Goal: Browse casually

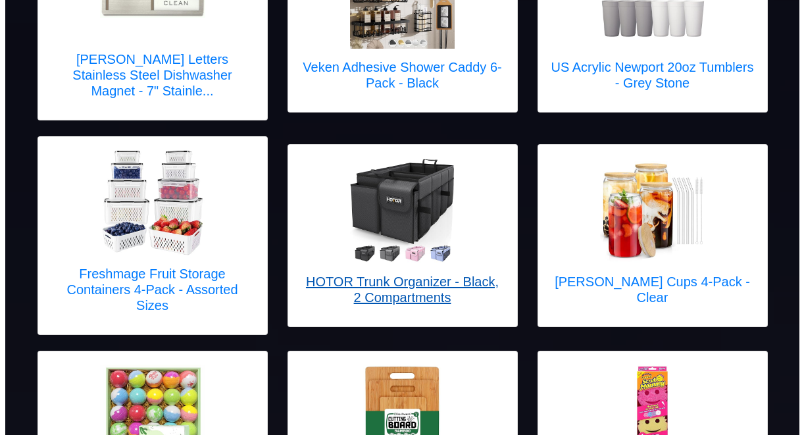
scroll to position [400, 0]
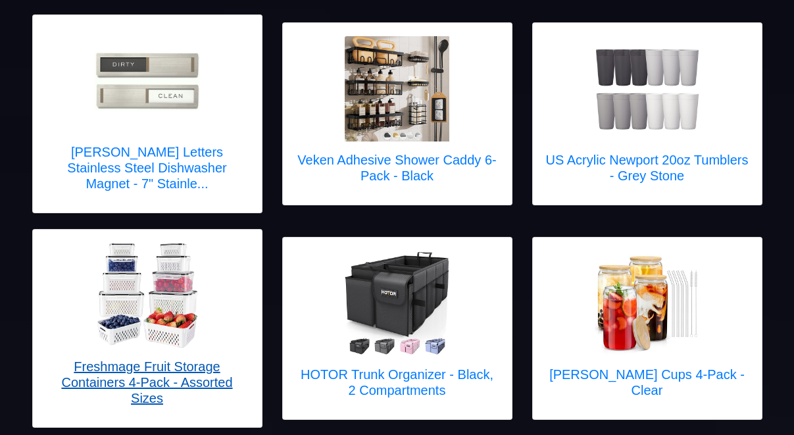
click at [163, 286] on img at bounding box center [147, 295] width 105 height 105
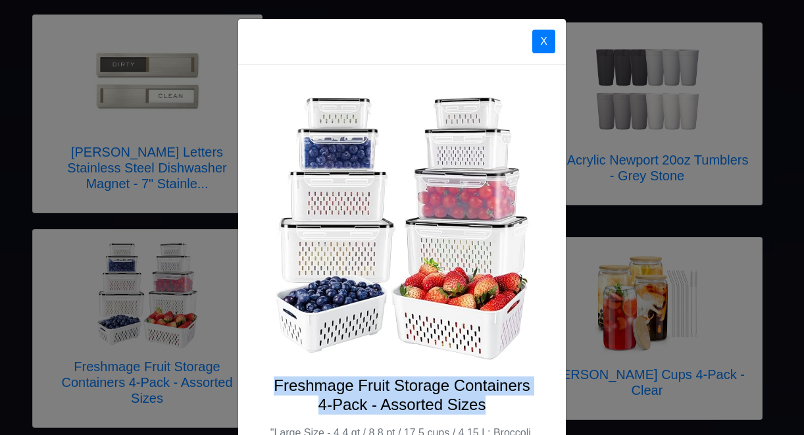
drag, startPoint x: 271, startPoint y: 382, endPoint x: 480, endPoint y: 405, distance: 209.9
click at [480, 405] on h4 "Freshmage Fruit Storage Containers 4-Pack - Assorted Sizes" at bounding box center [402, 395] width 265 height 38
copy h4 "Freshmage Fruit Storage Containers 4-Pack - Assorted Sizes"
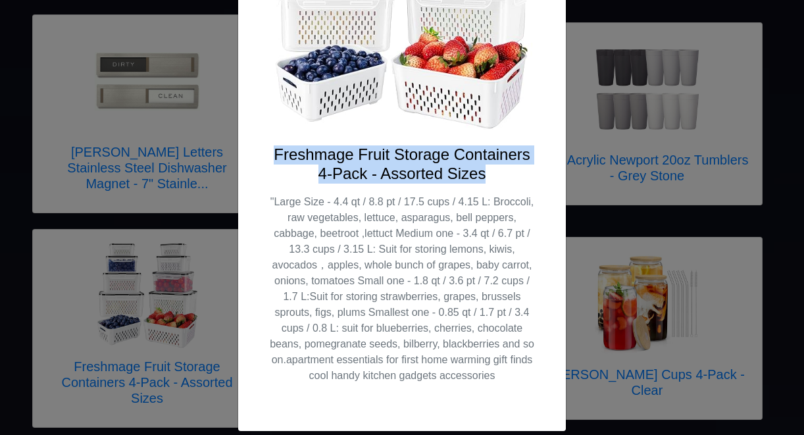
scroll to position [234, 0]
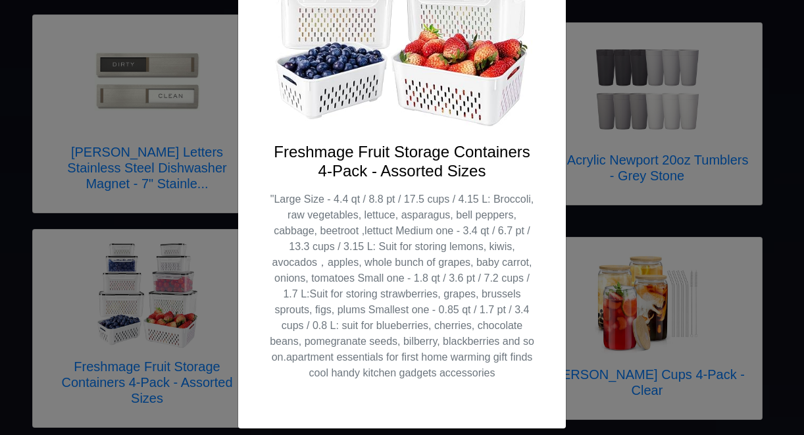
click at [39, 340] on div "X Freshmage Fruit Storage Containers 4-Pack - Assorted Sizes "Large Size - 4.4 …" at bounding box center [402, 217] width 804 height 435
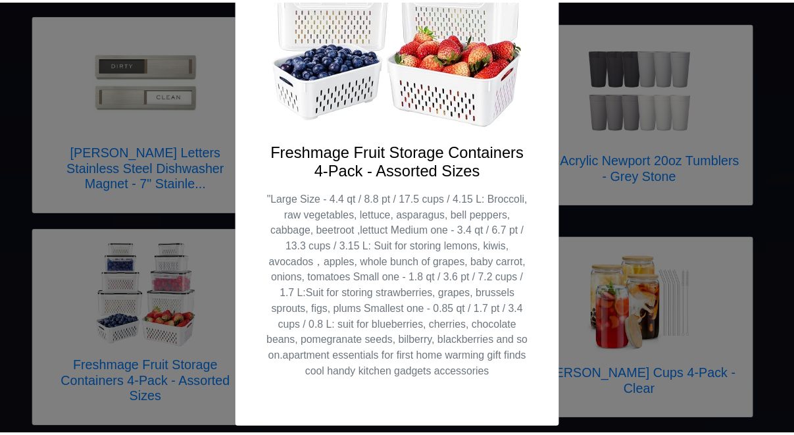
scroll to position [0, 0]
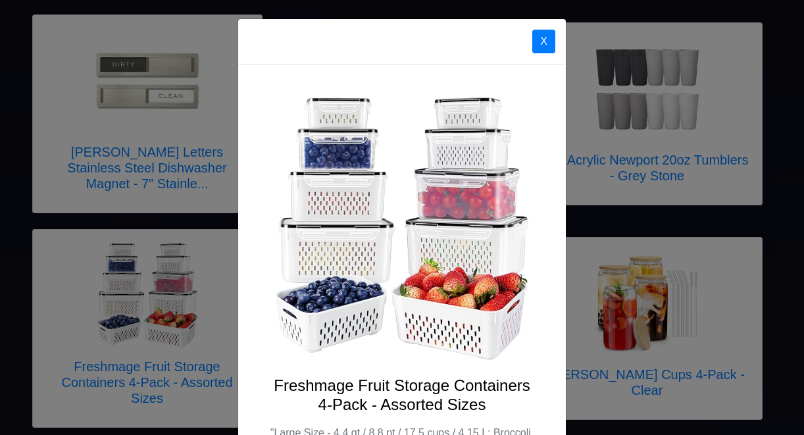
click at [525, 35] on div "X" at bounding box center [402, 41] width 328 height 45
click at [549, 45] on button "X" at bounding box center [543, 42] width 23 height 24
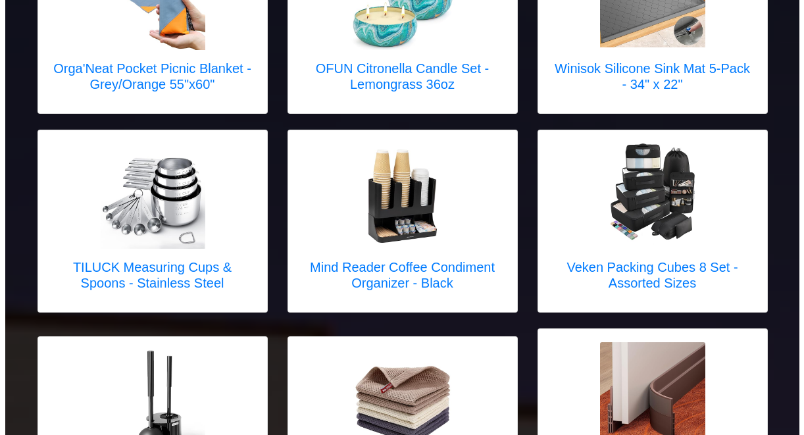
scroll to position [1619, 0]
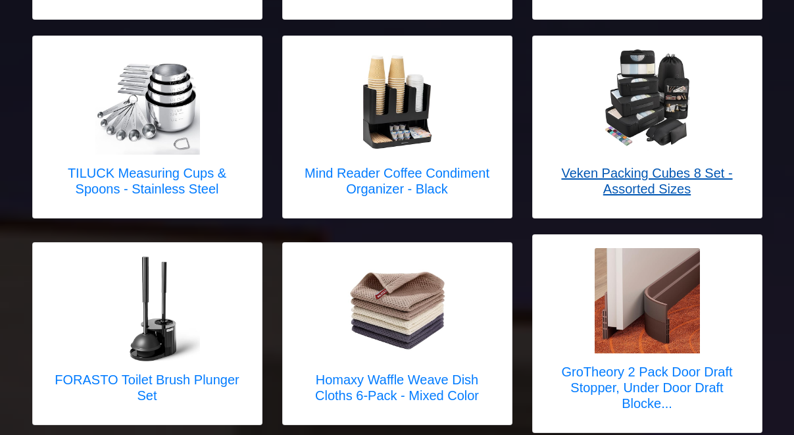
click at [663, 165] on h5 "Veken Packing Cubes 8 Set - Assorted Sizes" at bounding box center [647, 181] width 203 height 32
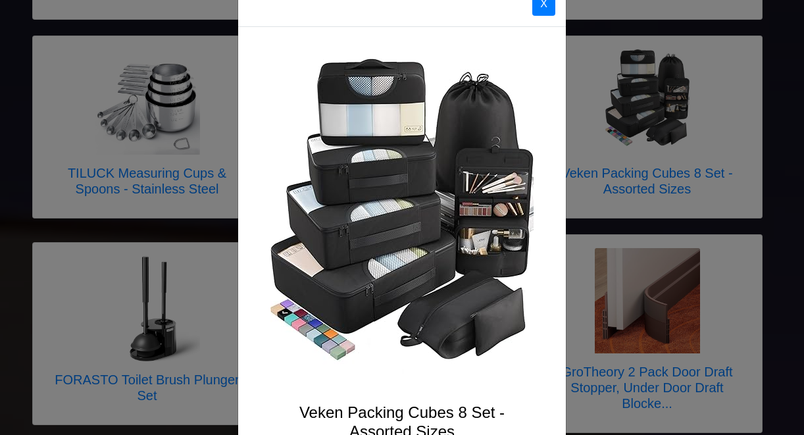
scroll to position [218, 0]
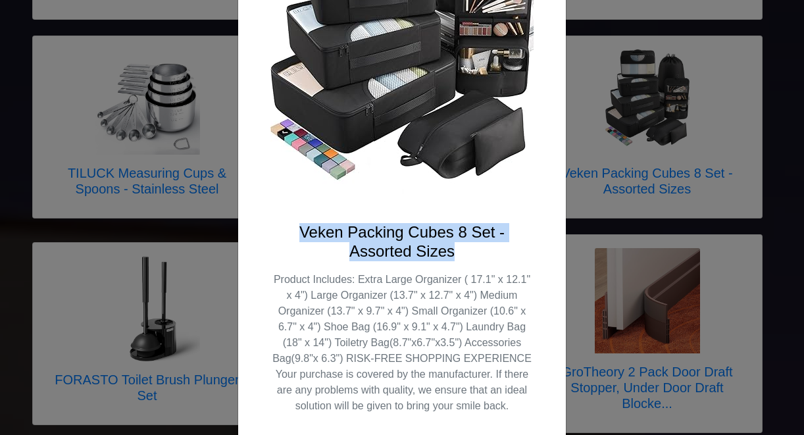
drag, startPoint x: 297, startPoint y: 230, endPoint x: 455, endPoint y: 259, distance: 161.1
click at [455, 259] on h4 "Veken Packing Cubes 8 Set - Assorted Sizes" at bounding box center [402, 242] width 265 height 38
copy h4 "Veken Packing Cubes 8 Set - Assorted Sizes"
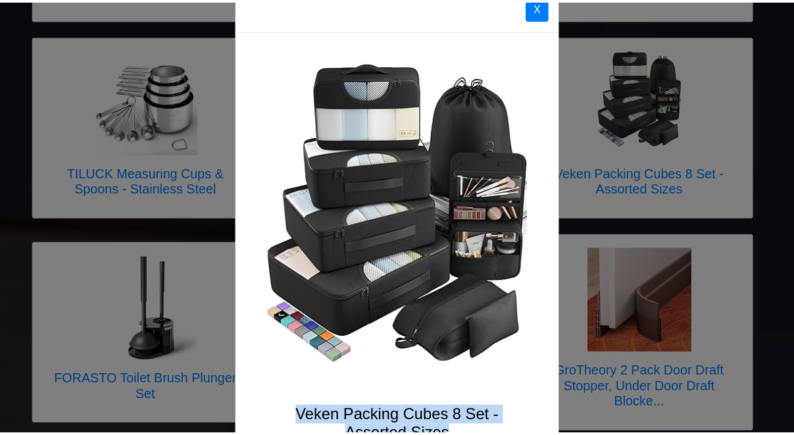
scroll to position [0, 0]
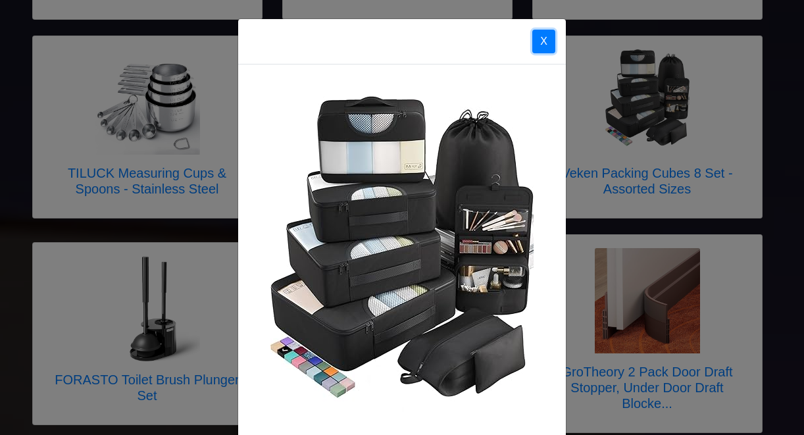
click at [539, 49] on button "X" at bounding box center [543, 42] width 23 height 24
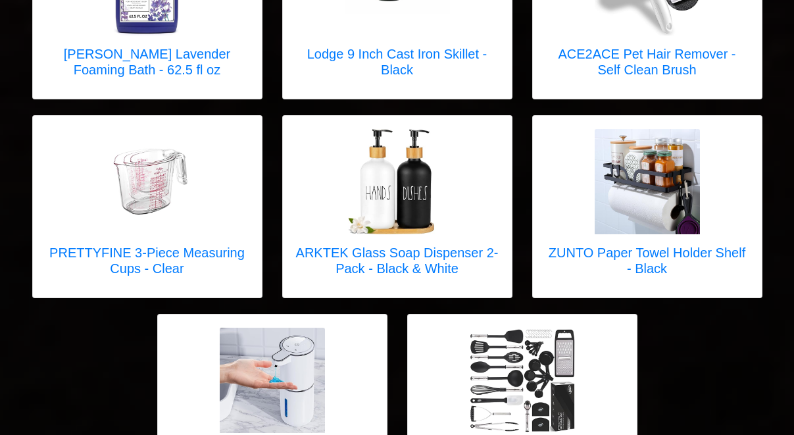
scroll to position [5241, 0]
